Goal: Task Accomplishment & Management: Complete application form

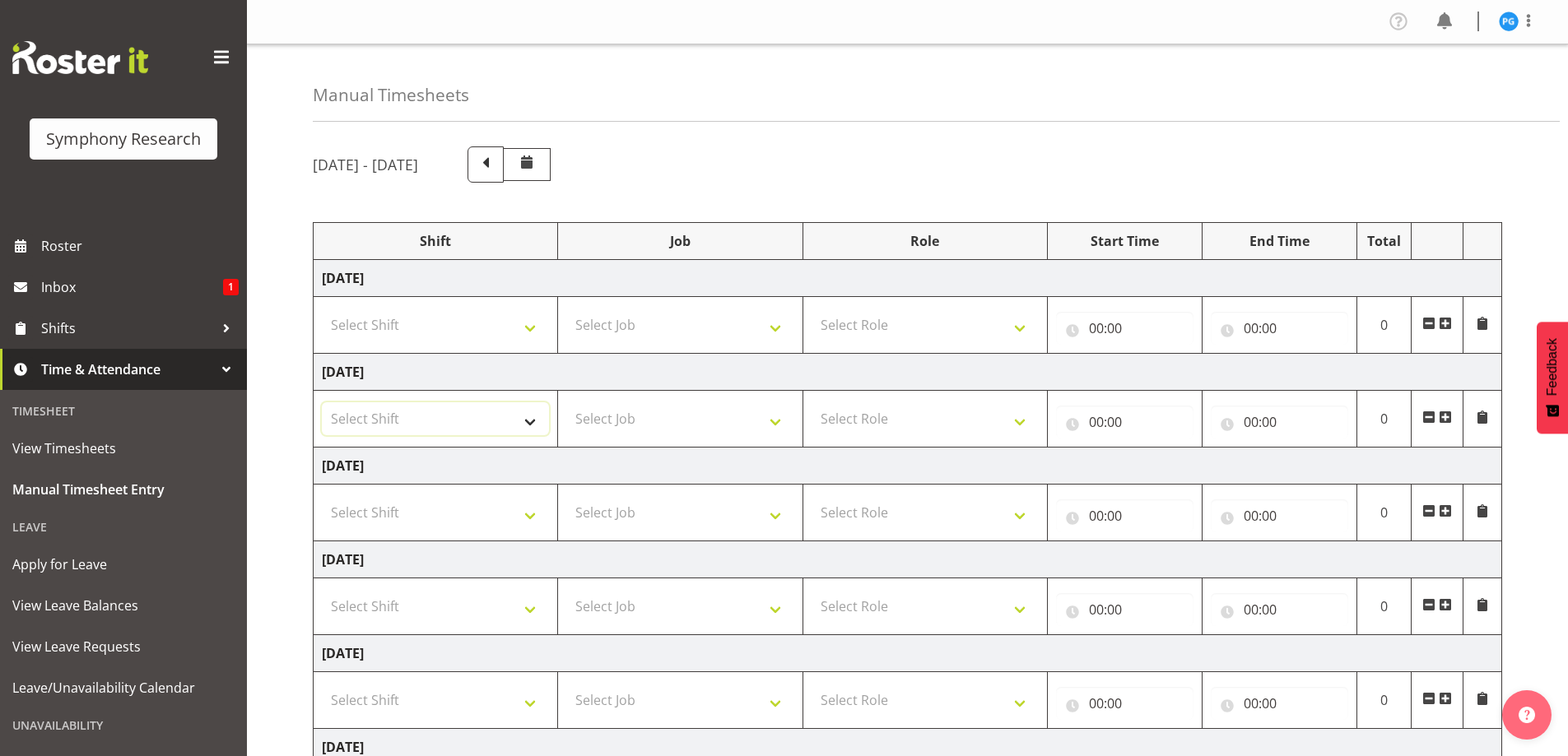
click at [539, 430] on select "Select Shift !!Weekend Residential (Roster IT Shift Label) *Business 9/10am ~ 4…" at bounding box center [436, 418] width 228 height 33
select select "48116"
click at [322, 402] on select "Select Shift !!Weekend Residential (Roster IT Shift Label) *Business 9/10am ~ 4…" at bounding box center [436, 418] width 228 height 33
click at [784, 432] on select "Select Job 550060 IF Admin 553492 World Poll Aus Wave 2 Main 2025 553493 World …" at bounding box center [680, 418] width 228 height 33
select select "10536"
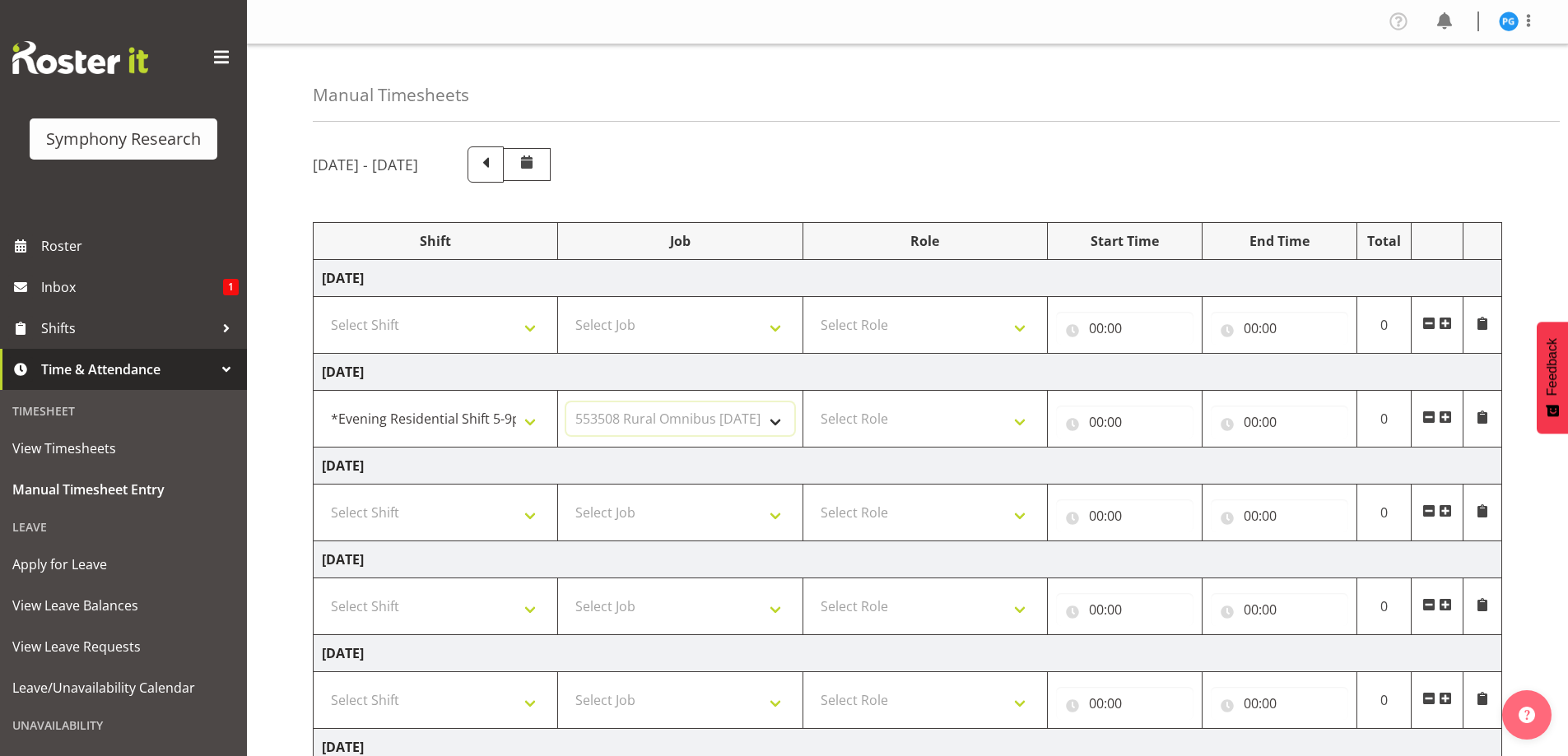
click at [566, 402] on select "Select Job 550060 IF Admin 553492 World Poll Aus Wave 2 Main 2025 553493 World …" at bounding box center [680, 418] width 228 height 33
click at [1025, 430] on select "Select Role Briefing Interviewing" at bounding box center [926, 418] width 228 height 33
select select "47"
click at [812, 402] on select "Select Role Briefing Interviewing" at bounding box center [926, 418] width 228 height 33
click at [1099, 422] on input "00:00" at bounding box center [1125, 421] width 137 height 33
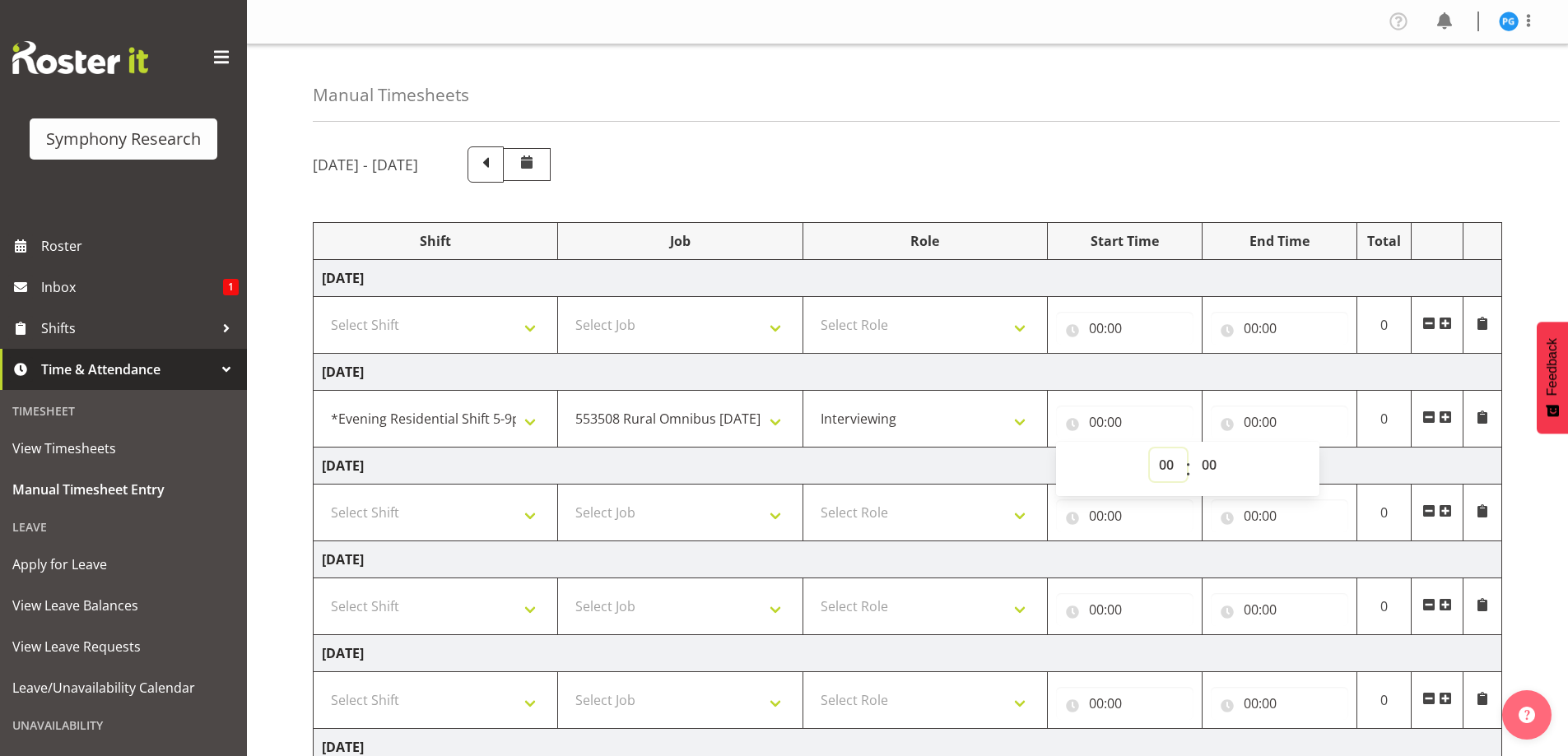
click at [1165, 471] on select "00 01 02 03 04 05 06 07 08 09 10 11 12 13 14 15 16 17 18 19 20 21 22 23" at bounding box center [1168, 465] width 37 height 33
select select "17"
click at [1150, 449] on select "00 01 02 03 04 05 06 07 08 09 10 11 12 13 14 15 16 17 18 19 20 21 22 23" at bounding box center [1168, 465] width 37 height 33
type input "17:00"
click at [1249, 422] on input "00:00" at bounding box center [1279, 421] width 137 height 33
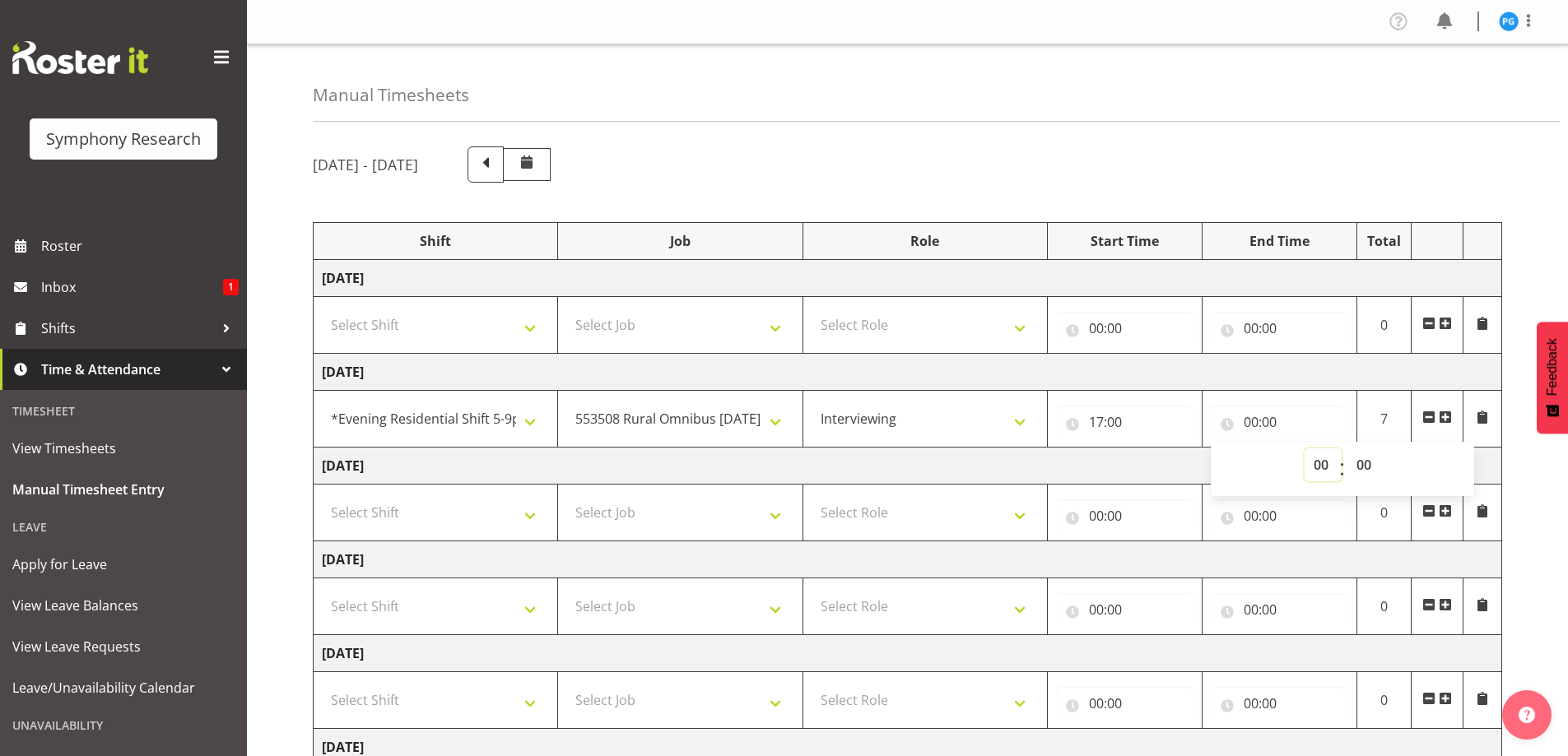
click at [1318, 471] on select "00 01 02 03 04 05 06 07 08 09 10 11 12 13 14 15 16 17 18 19 20 21 22 23" at bounding box center [1323, 465] width 37 height 33
select select "21"
click at [1305, 449] on select "00 01 02 03 04 05 06 07 08 09 10 11 12 13 14 15 16 17 18 19 20 21 22 23" at bounding box center [1323, 465] width 37 height 33
type input "21:00"
click at [1279, 106] on div "Manual Timesheets" at bounding box center [937, 83] width 1247 height 77
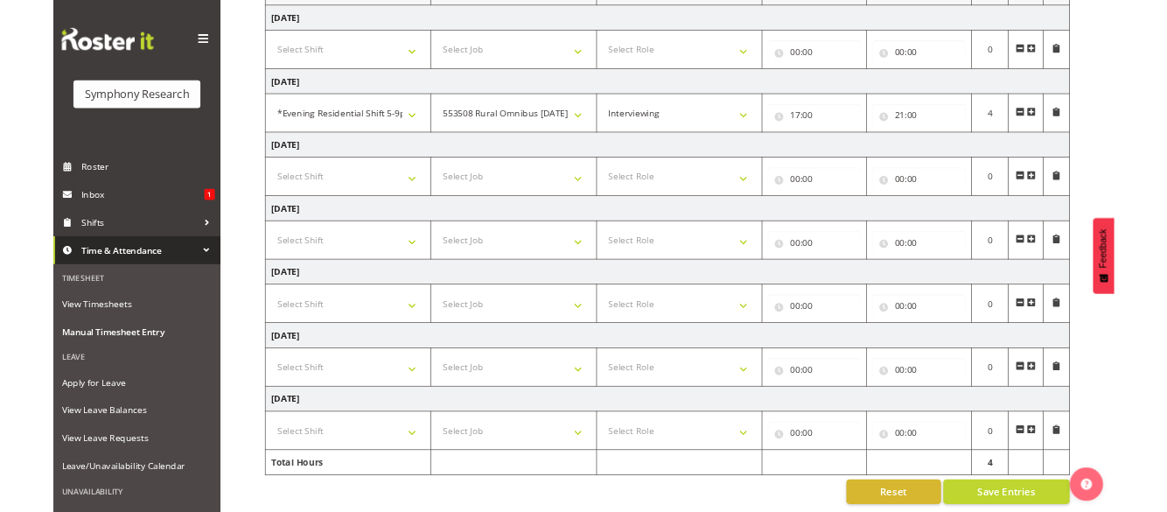
scroll to position [282, 0]
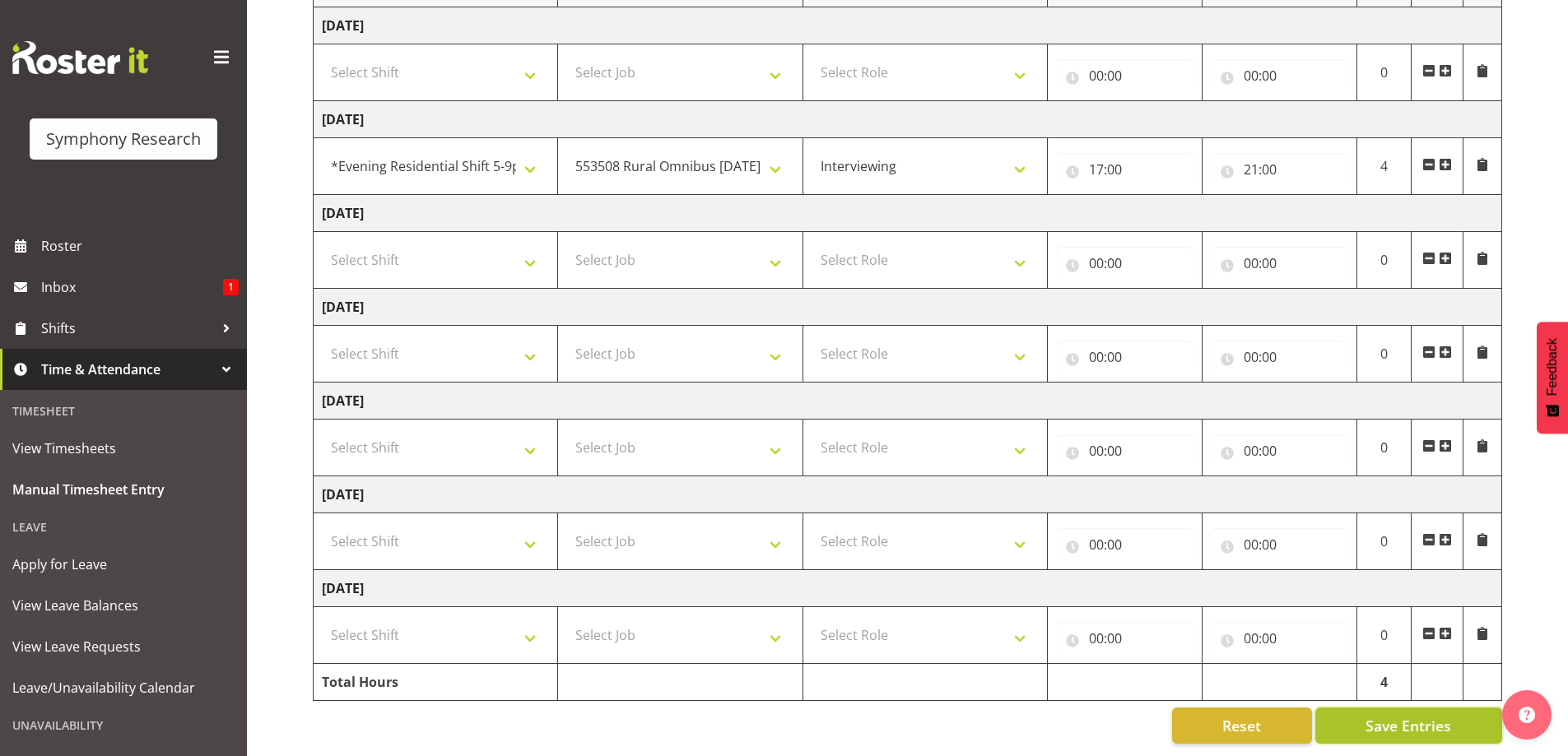
click at [1366, 716] on button "Save Entries" at bounding box center [1409, 726] width 187 height 37
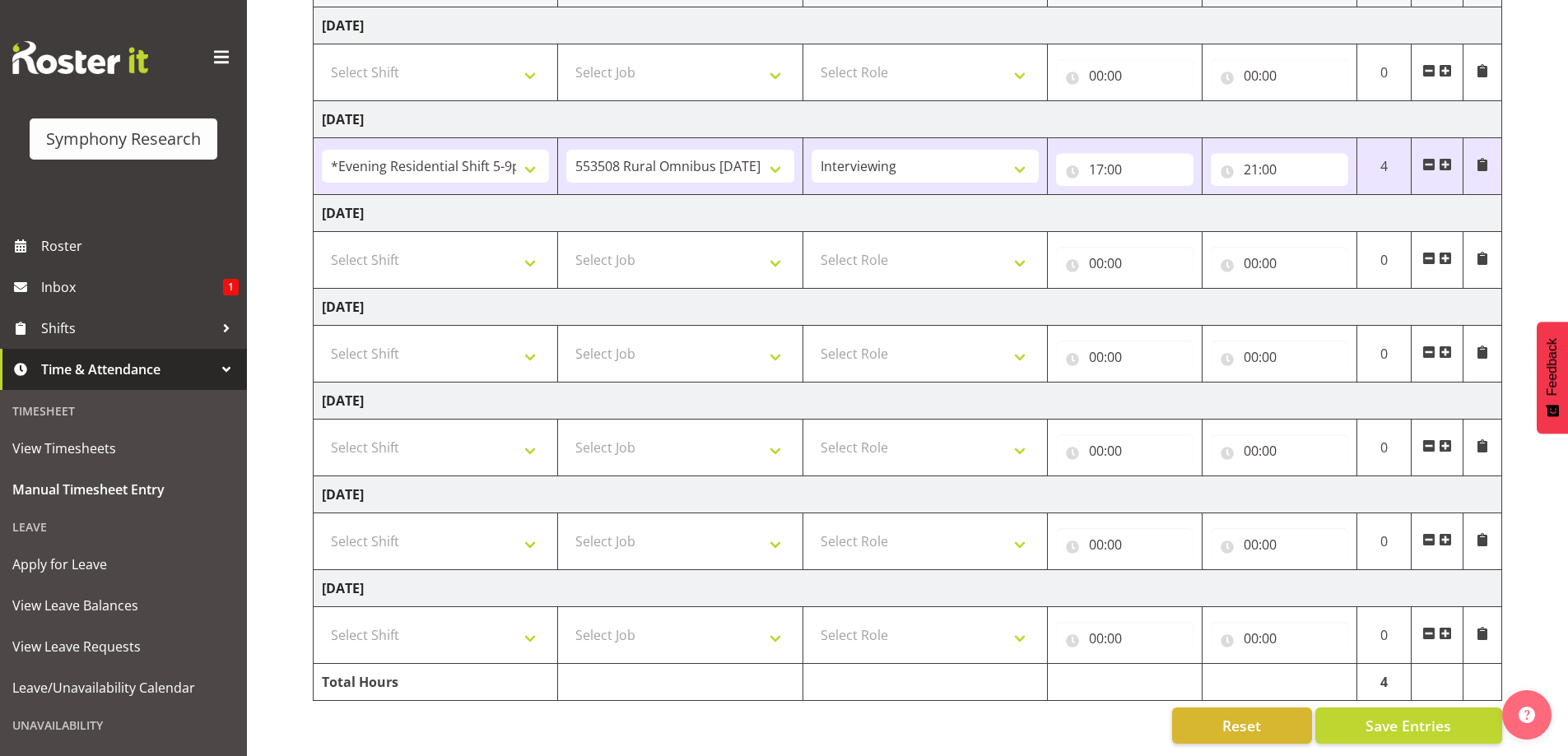
click at [922, 102] on td "[DATE]" at bounding box center [908, 119] width 1189 height 37
